Goal: Task Accomplishment & Management: Manage account settings

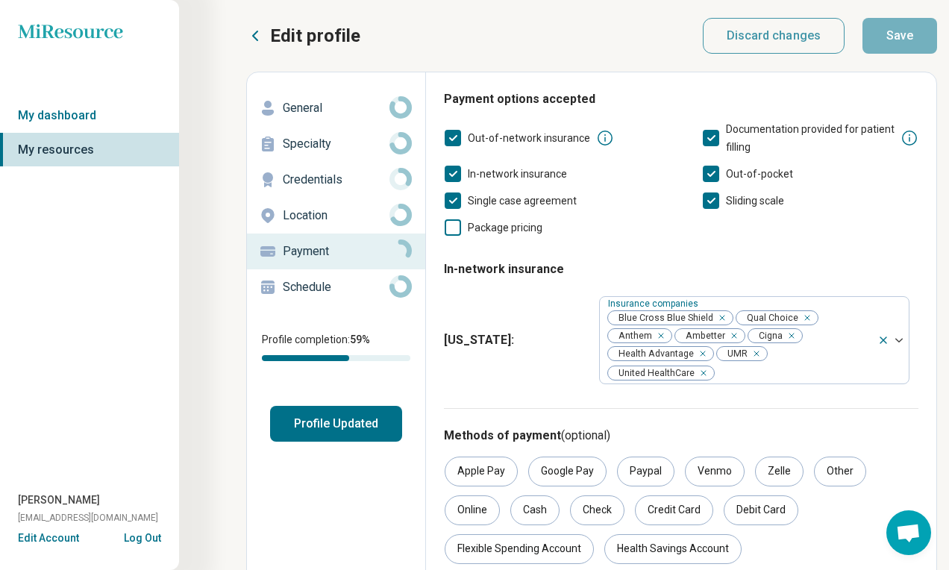
click at [358, 106] on p "General" at bounding box center [336, 108] width 107 height 18
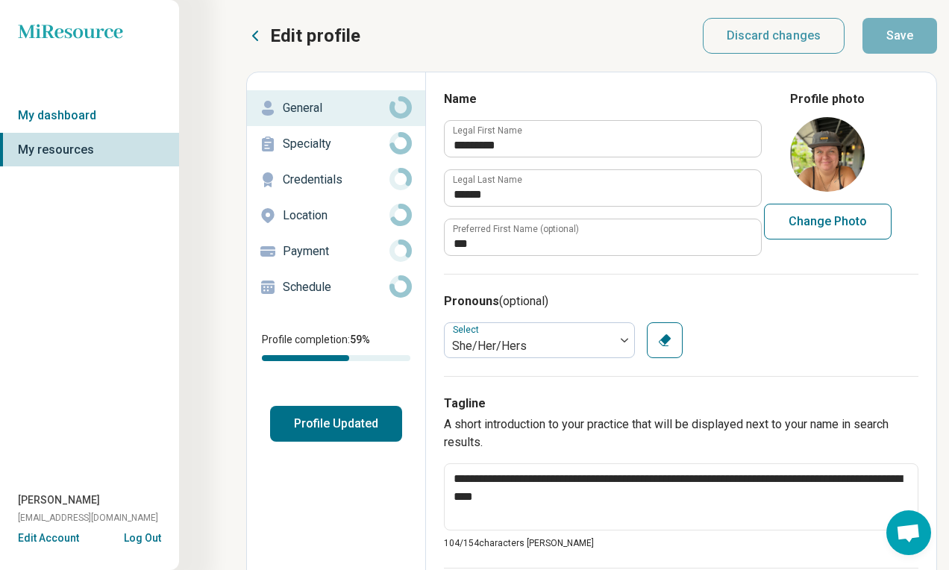
click at [338, 259] on p "Payment" at bounding box center [336, 251] width 107 height 18
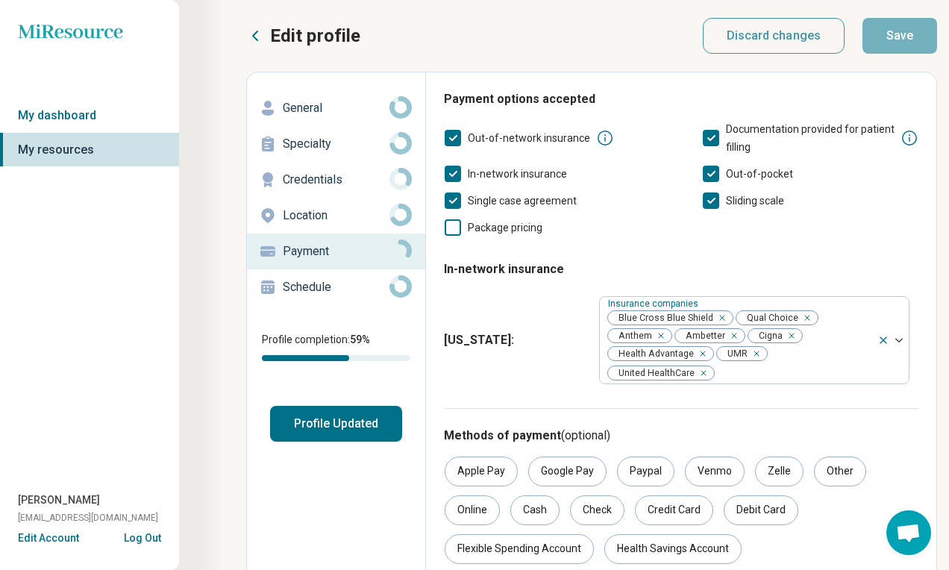
click at [360, 286] on p "Schedule" at bounding box center [336, 287] width 107 height 18
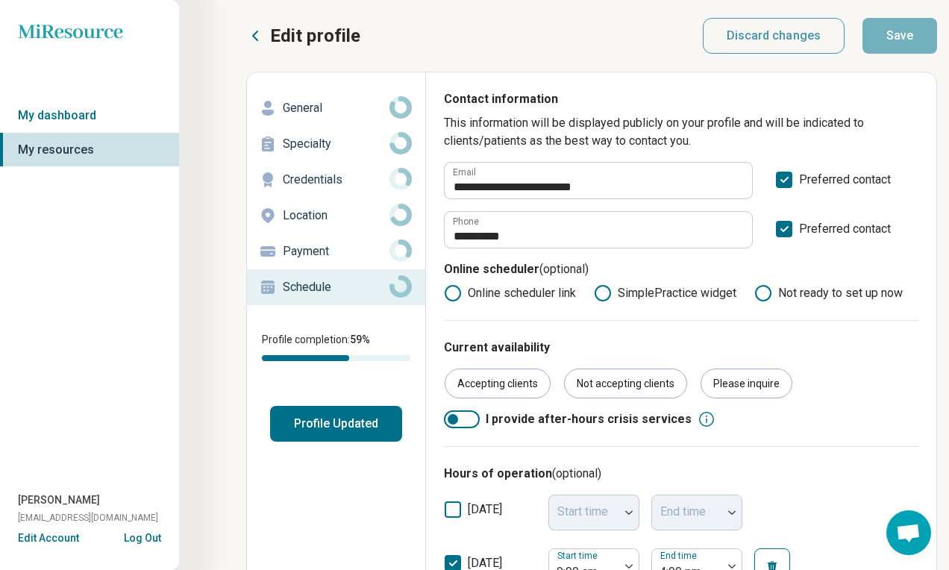
click at [327, 179] on p "Credentials" at bounding box center [336, 180] width 107 height 18
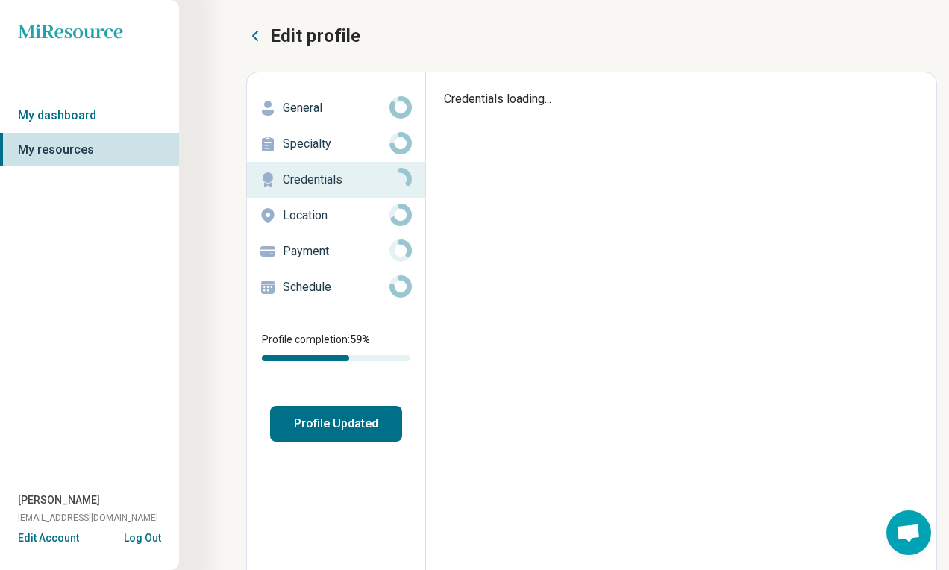
type textarea "*"
